Goal: Task Accomplishment & Management: Manage account settings

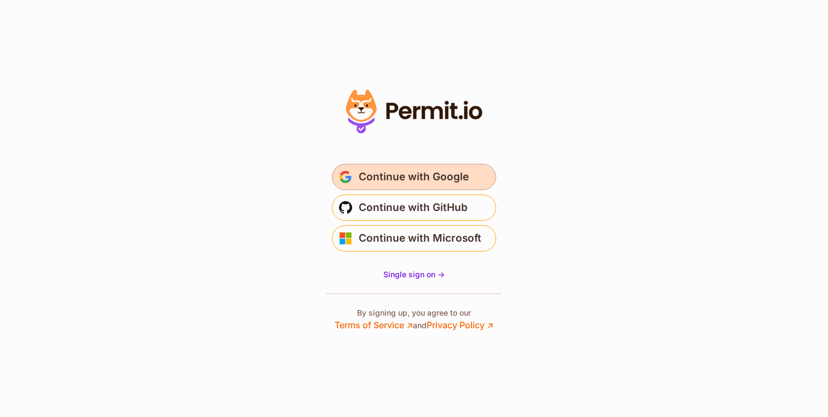
click at [443, 177] on span "Continue with Google" at bounding box center [414, 177] width 110 height 18
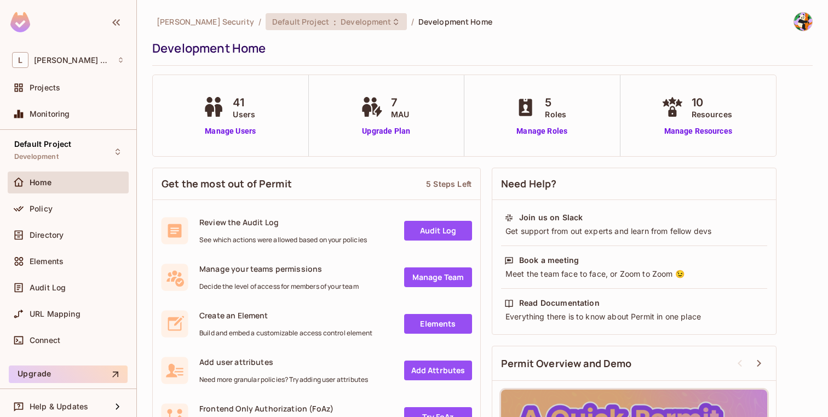
click at [286, 22] on span "Default Project" at bounding box center [300, 21] width 57 height 10
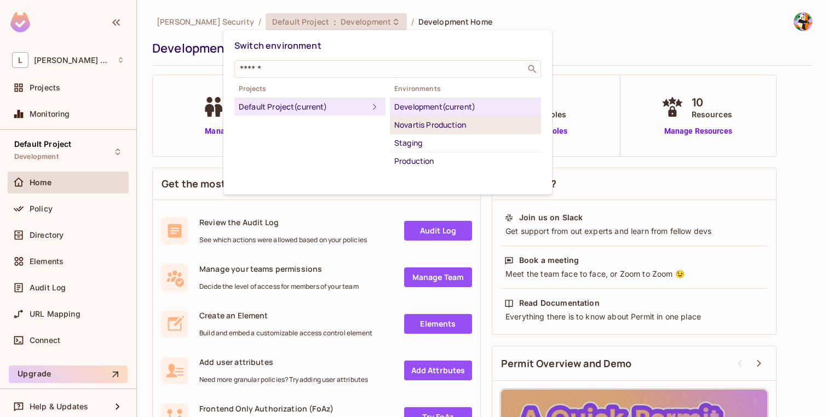
click at [412, 117] on li "Novartis Production" at bounding box center [465, 125] width 151 height 18
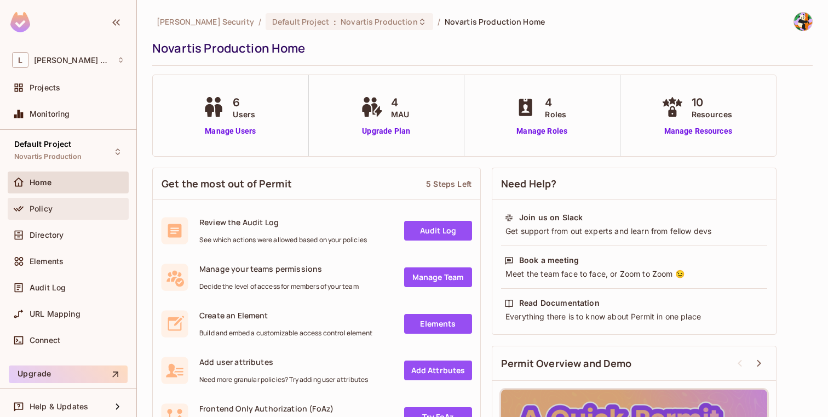
scroll to position [7, 0]
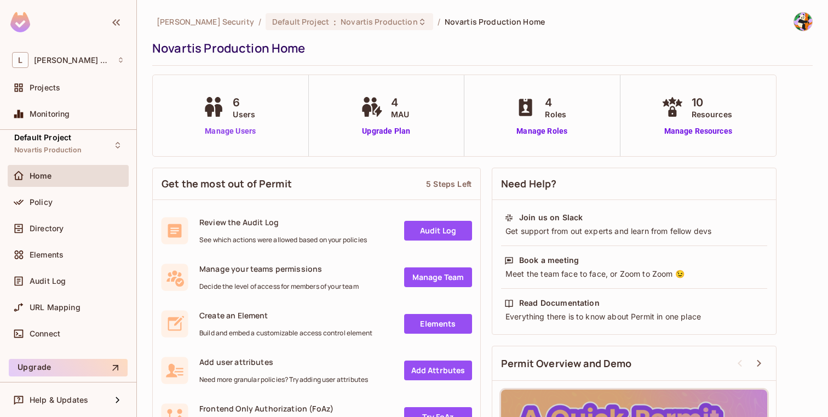
click at [218, 126] on link "Manage Users" at bounding box center [230, 130] width 61 height 11
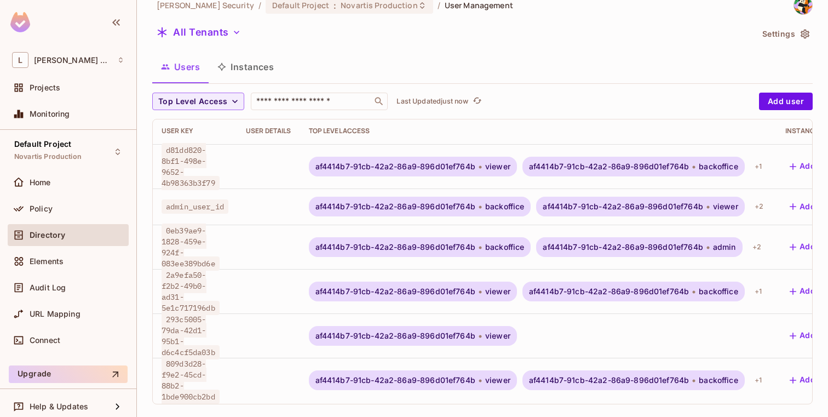
scroll to position [2, 113]
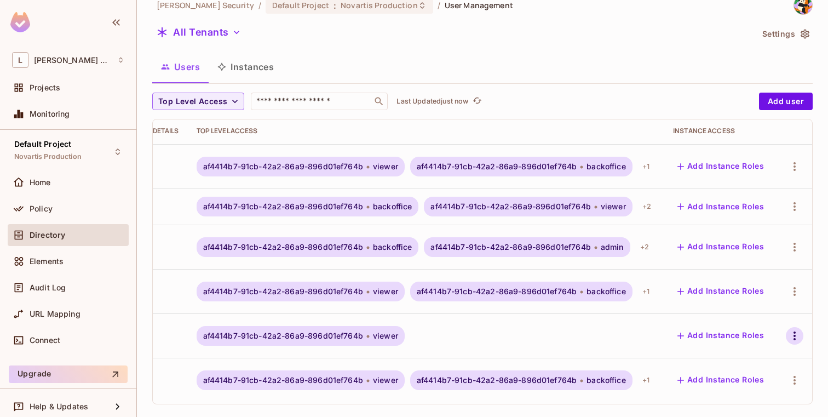
click at [796, 329] on icon "button" at bounding box center [794, 335] width 13 height 13
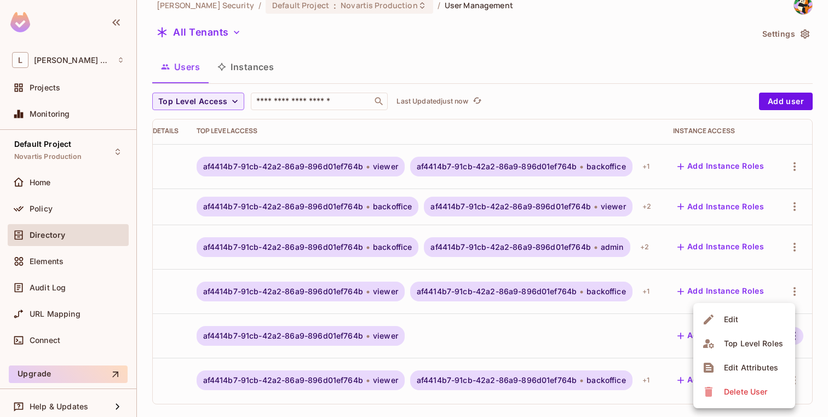
click at [735, 313] on span "Edit" at bounding box center [731, 319] width 21 height 18
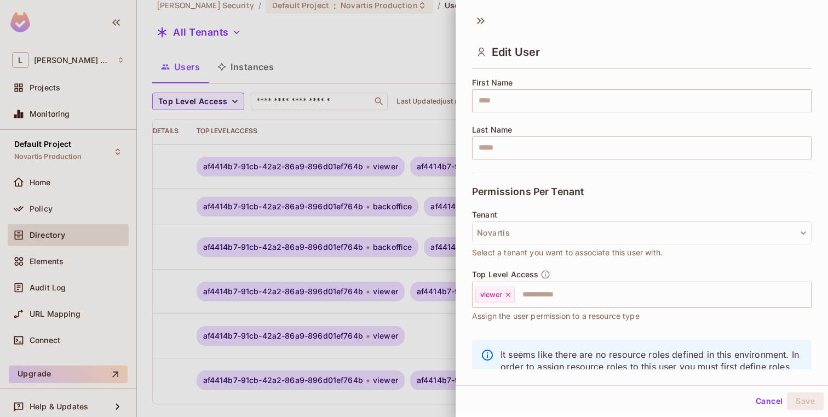
scroll to position [175, 0]
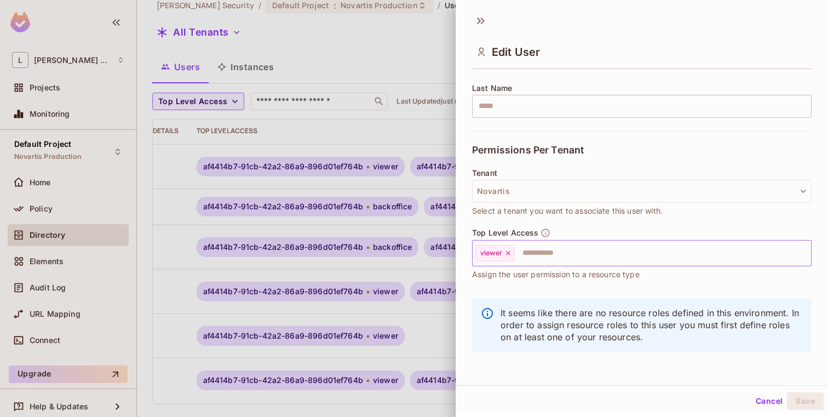
click at [606, 249] on input "text" at bounding box center [653, 253] width 274 height 22
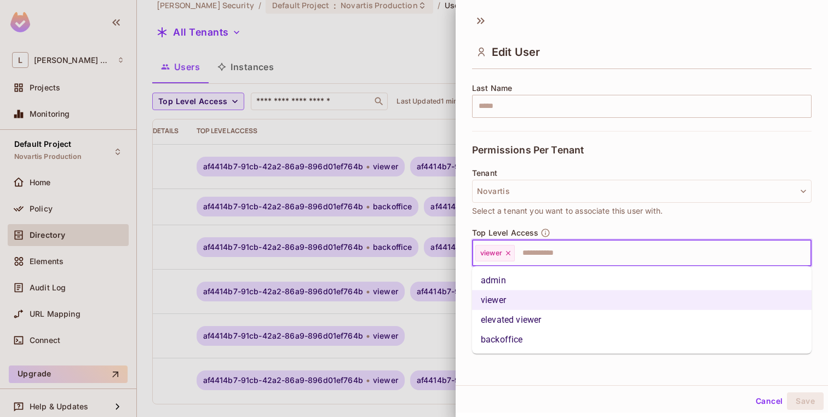
click at [548, 338] on li "backoffice" at bounding box center [641, 340] width 339 height 20
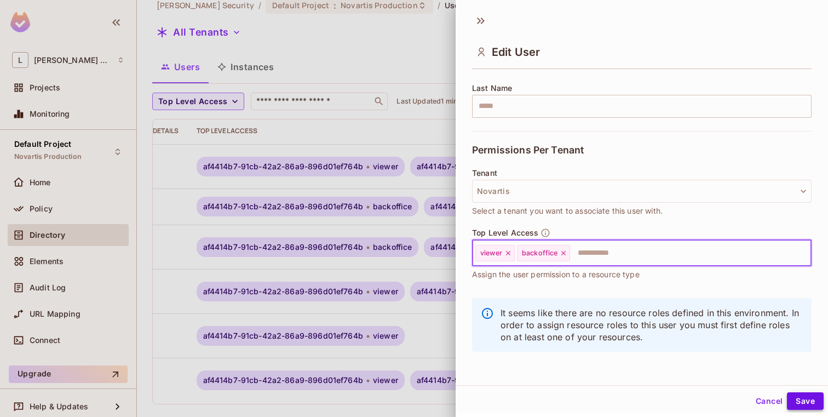
click at [805, 402] on button "Save" at bounding box center [805, 401] width 37 height 18
